Goal: Navigation & Orientation: Find specific page/section

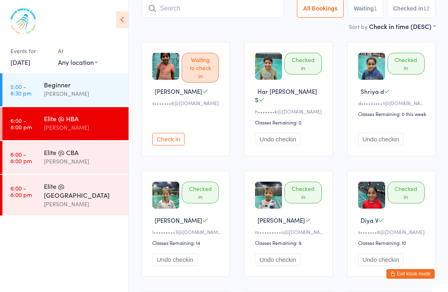
click at [30, 62] on link "[DATE]" at bounding box center [20, 62] width 20 height 9
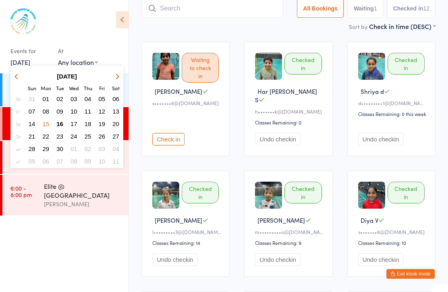
click at [58, 120] on button "16" at bounding box center [60, 123] width 12 height 11
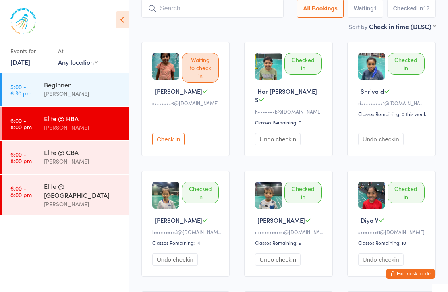
click at [30, 64] on link "[DATE]" at bounding box center [20, 62] width 20 height 9
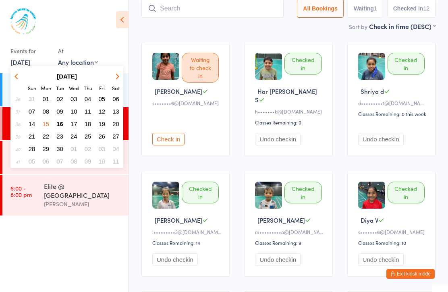
click at [72, 122] on span "17" at bounding box center [73, 123] width 7 height 7
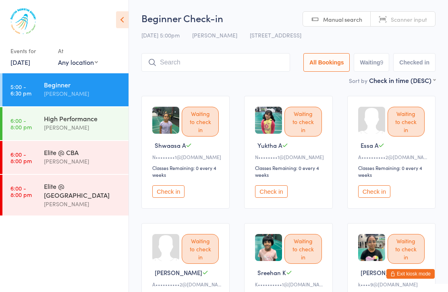
click at [27, 126] on time "6:00 - 8:00 pm" at bounding box center [20, 123] width 21 height 13
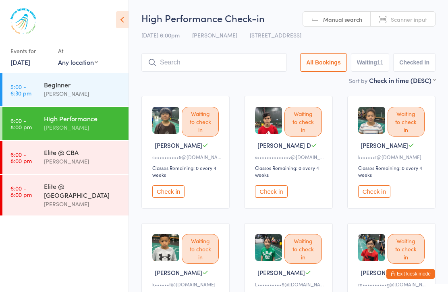
click at [45, 186] on div "Elite @ [GEOGRAPHIC_DATA]" at bounding box center [83, 191] width 78 height 18
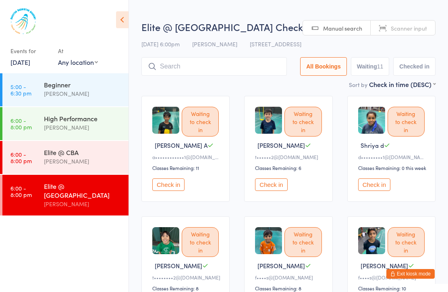
click at [59, 84] on div "Beginner" at bounding box center [83, 84] width 78 height 9
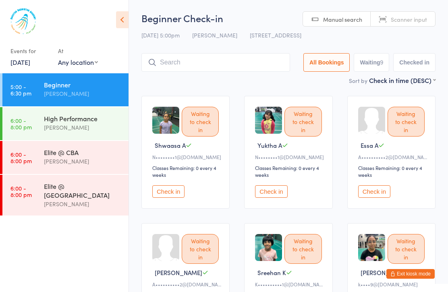
click at [38, 109] on link "6:00 - 8:00 pm High Performance [PERSON_NAME]" at bounding box center [65, 123] width 126 height 33
